Goal: Information Seeking & Learning: Learn about a topic

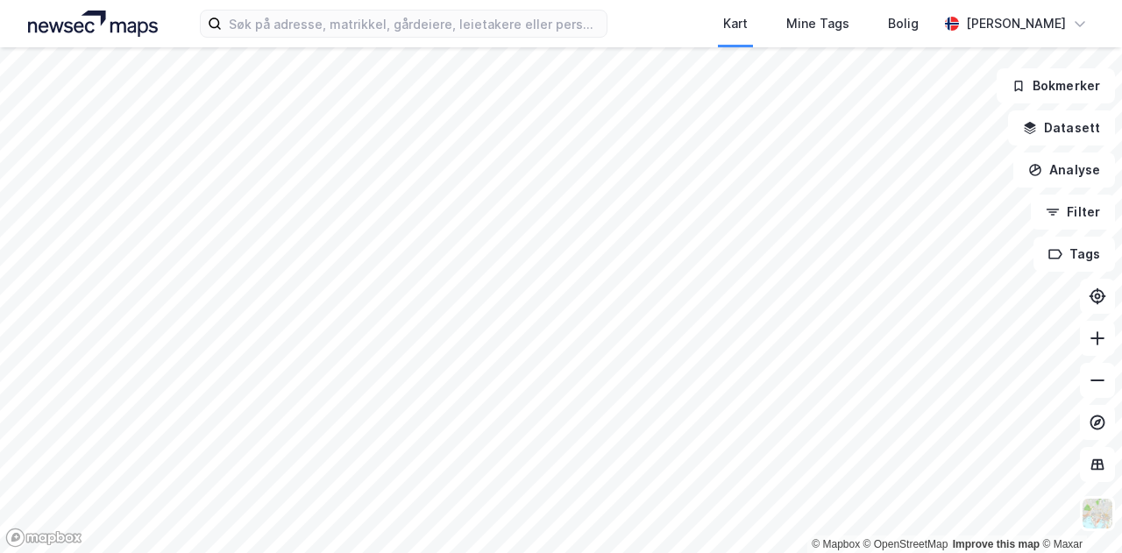
click at [416, 94] on div at bounding box center [561, 276] width 1122 height 553
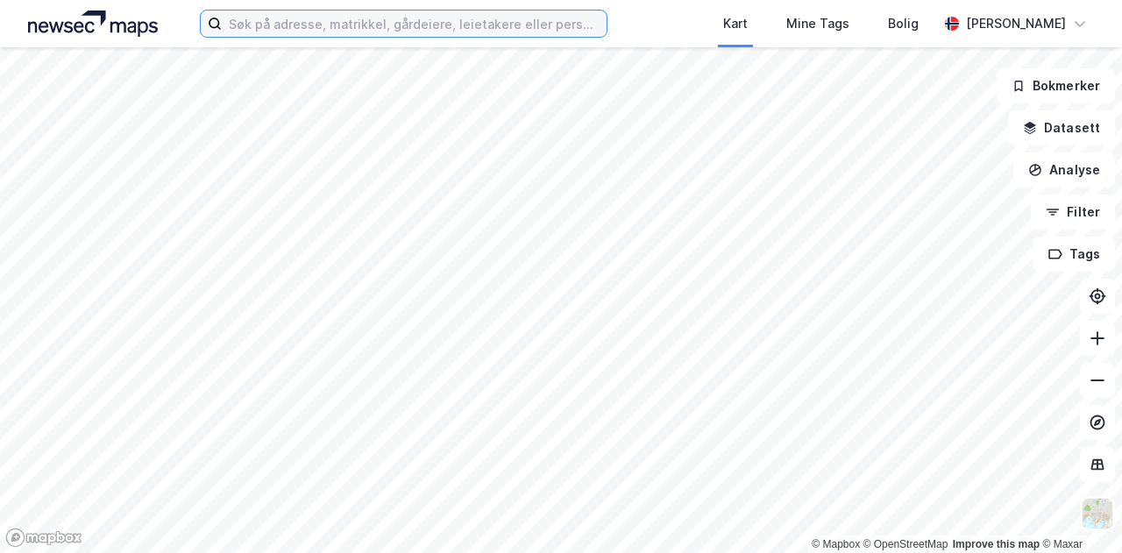
click at [368, 27] on input at bounding box center [414, 24] width 385 height 26
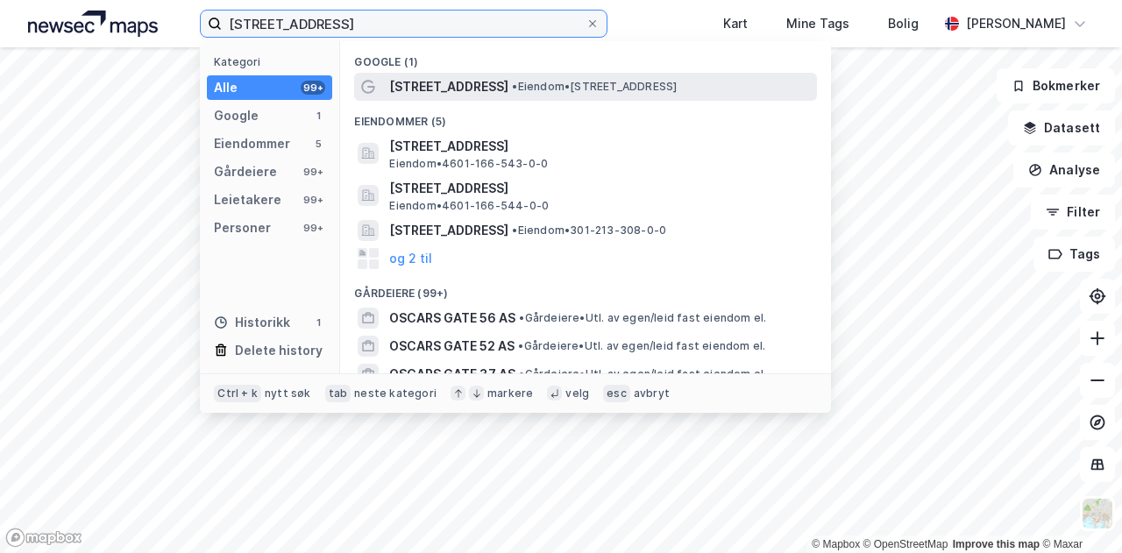
type input "[STREET_ADDRESS]"
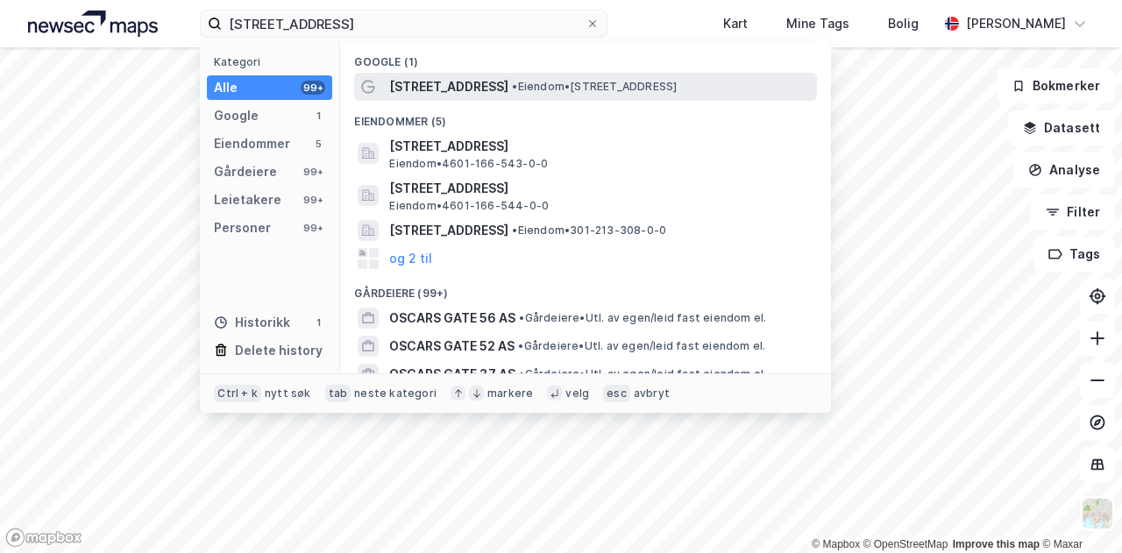
click at [436, 96] on span "[STREET_ADDRESS]" at bounding box center [448, 86] width 119 height 21
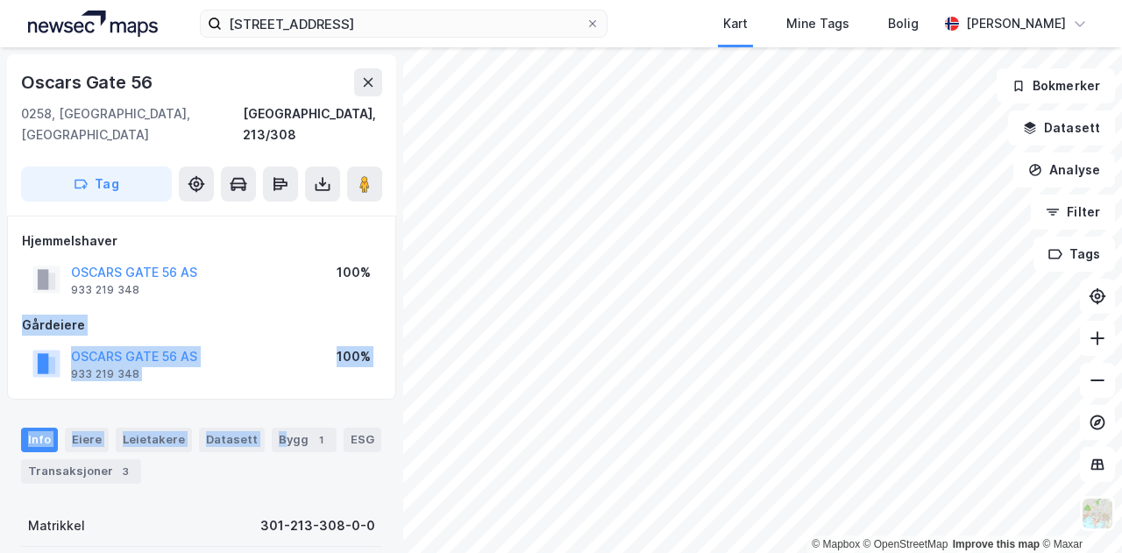
drag, startPoint x: 274, startPoint y: 413, endPoint x: 369, endPoint y: 268, distance: 173.4
click at [369, 268] on div "[GEOGRAPHIC_DATA][STREET_ADDRESS] Tag Hjemmelshaver [GEOGRAPHIC_DATA] 56 AS 933…" at bounding box center [201, 300] width 403 height 506
click at [225, 357] on div "OSCARS GATE 56 AS 933 219 348 100%" at bounding box center [202, 364] width 360 height 42
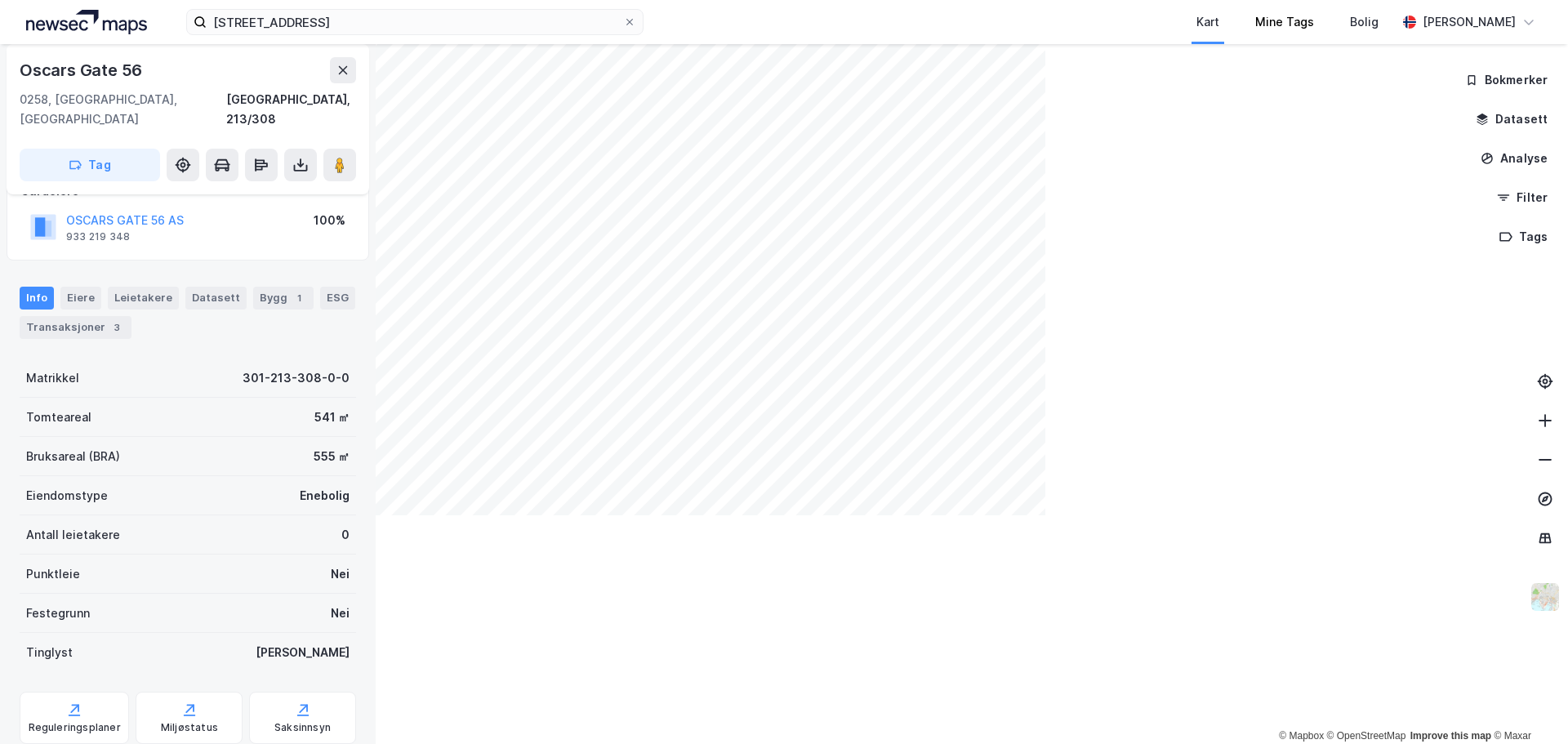
scroll to position [112, 0]
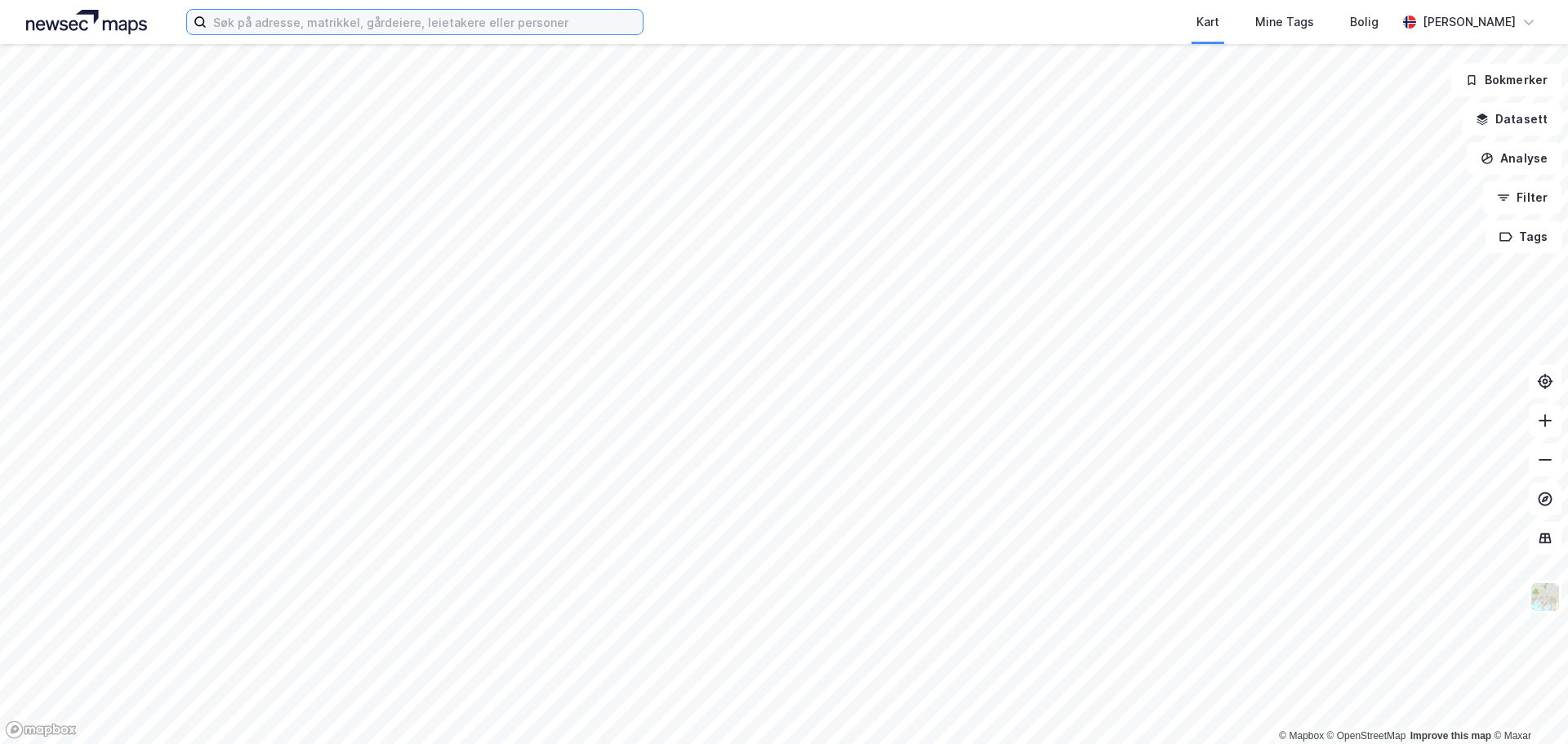
click at [236, 21] on input at bounding box center [425, 22] width 436 height 24
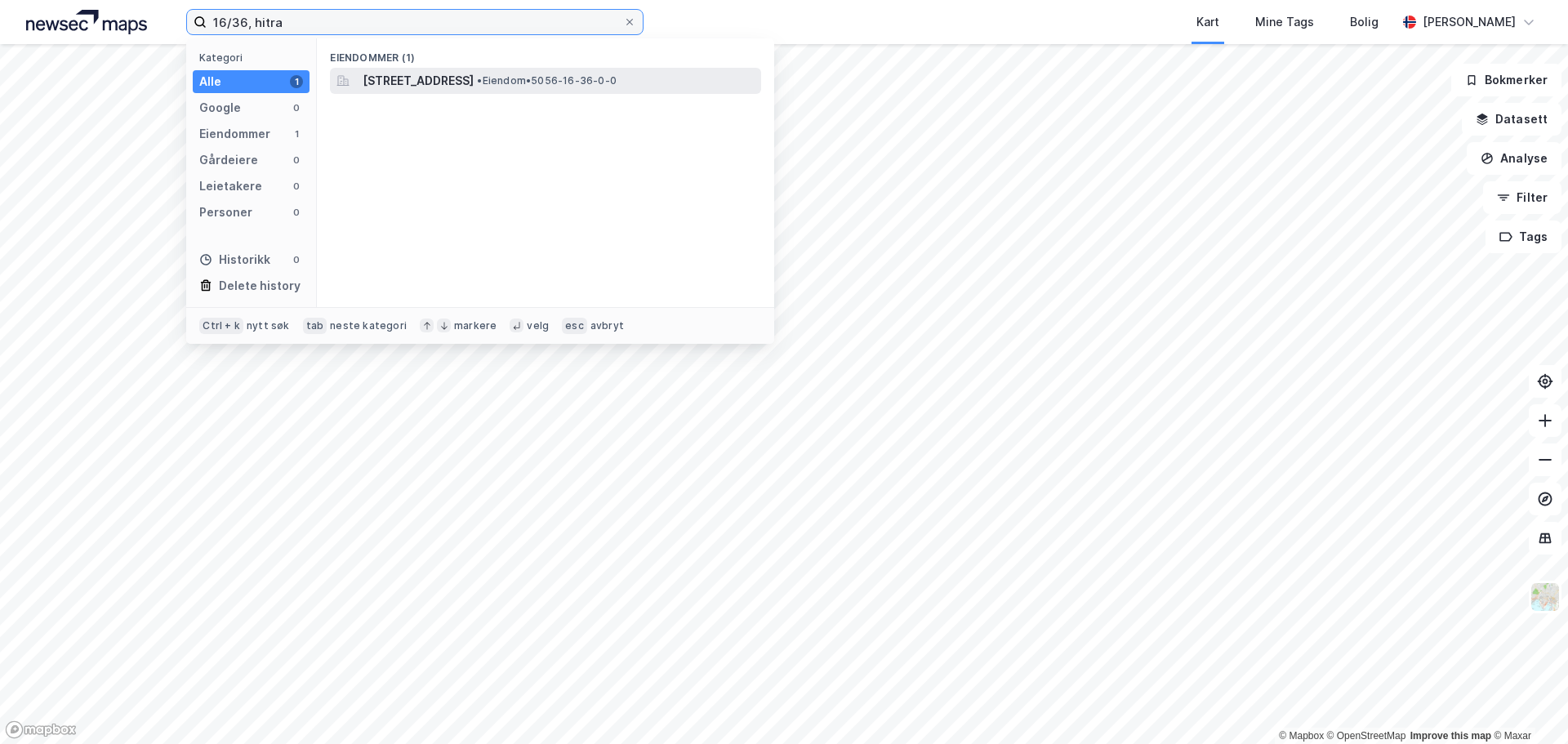
type input "16/36, hitra"
click at [383, 79] on span "[STREET_ADDRESS]" at bounding box center [417, 80] width 111 height 20
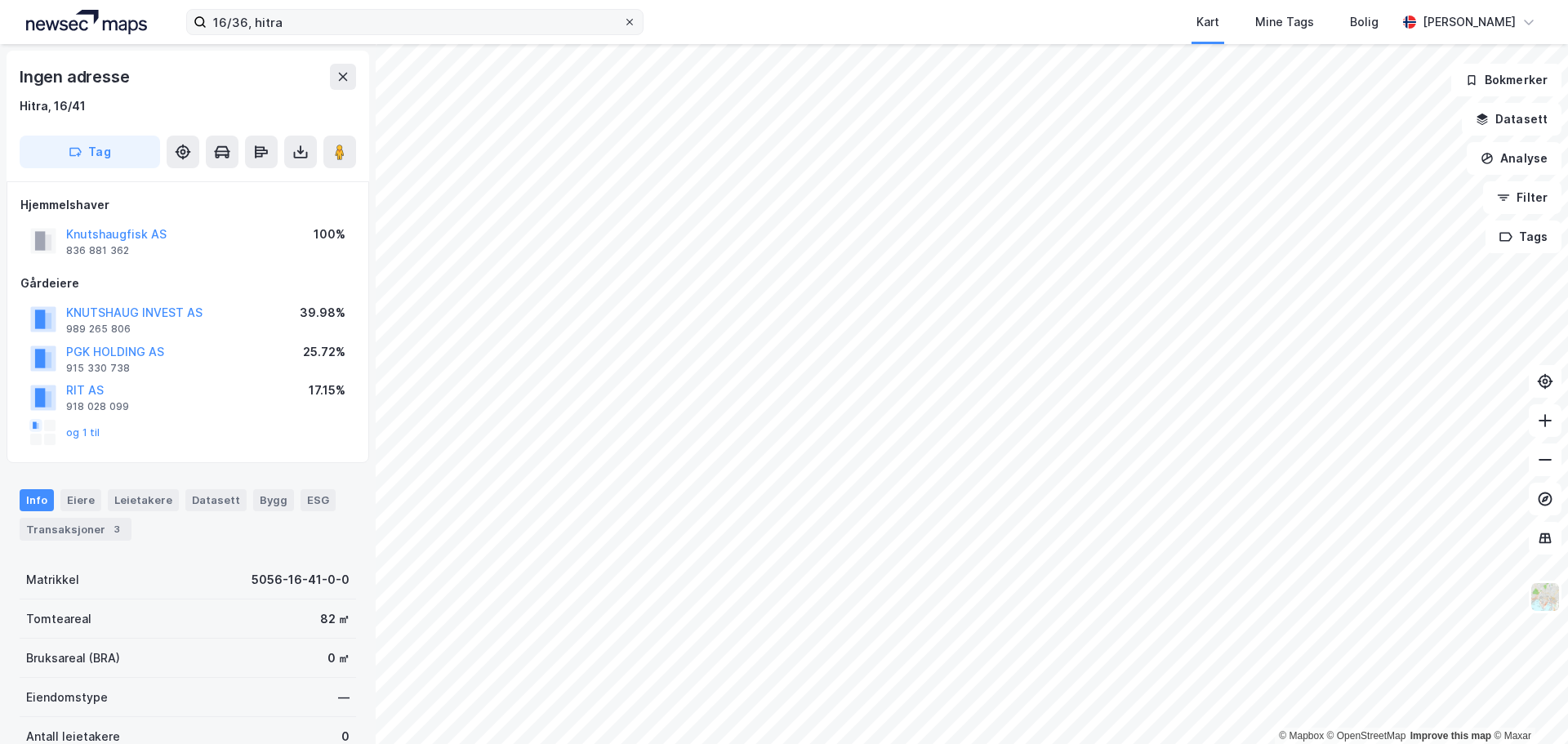
click at [648, 18] on div "16/36, hitra Kart Mine Tags Bolig [PERSON_NAME]" at bounding box center [784, 21] width 1568 height 44
click at [606, 23] on input "16/36, hitra" at bounding box center [414, 22] width 416 height 24
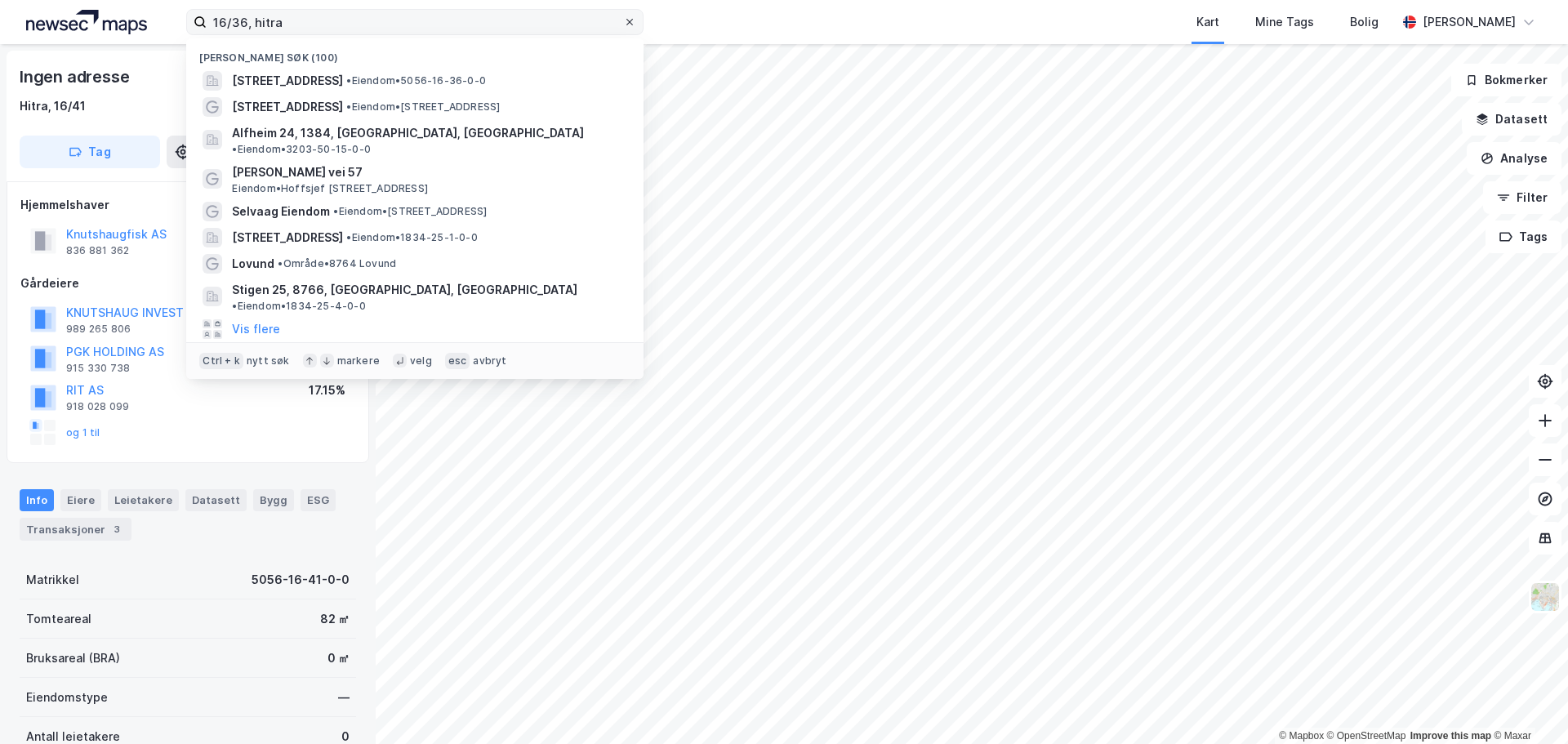
click at [624, 23] on span at bounding box center [629, 22] width 13 height 13
click at [623, 23] on input "16/36, hitra" at bounding box center [414, 22] width 416 height 24
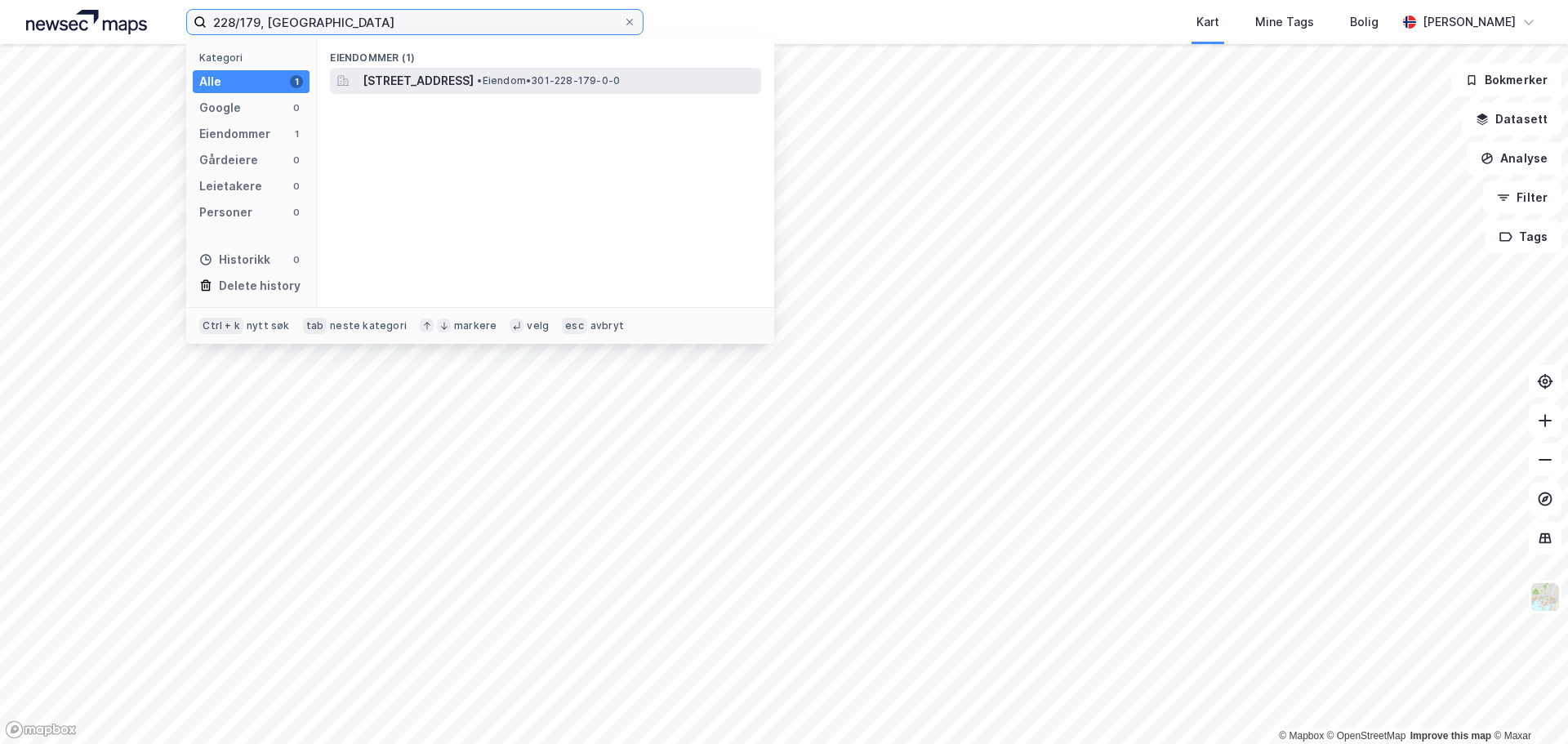
type input "228/179, [GEOGRAPHIC_DATA]"
click at [474, 79] on span "[STREET_ADDRESS]" at bounding box center [417, 80] width 111 height 20
